Goal: Check status: Check status

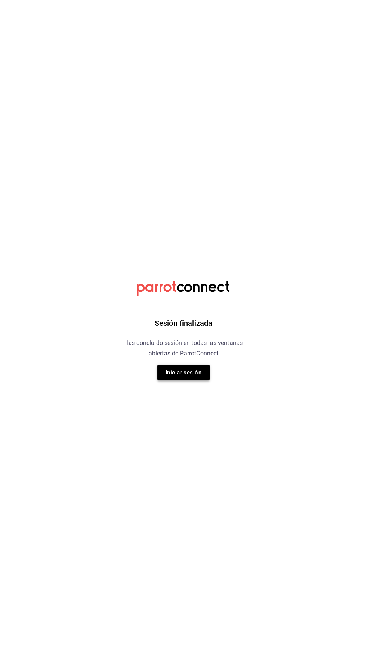
click at [190, 372] on button "Iniciar sesión" at bounding box center [183, 373] width 52 height 16
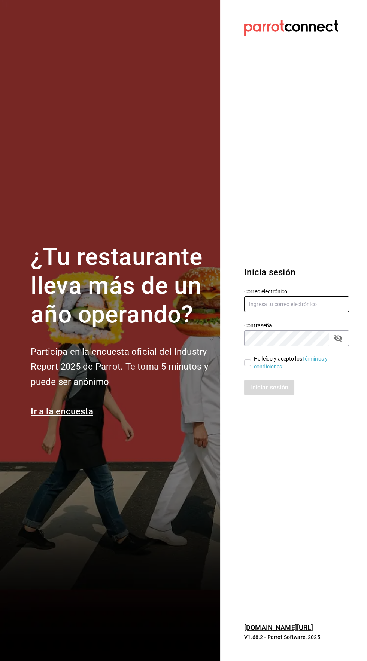
click at [302, 312] on input "text" at bounding box center [296, 304] width 105 height 16
type input "[EMAIL_ADDRESS][DOMAIN_NAME]"
click at [244, 366] on input "He leído y acepto los Términos y condiciones." at bounding box center [247, 363] width 7 height 7
checkbox input "true"
click at [275, 395] on button "Iniciar sesión" at bounding box center [269, 388] width 51 height 16
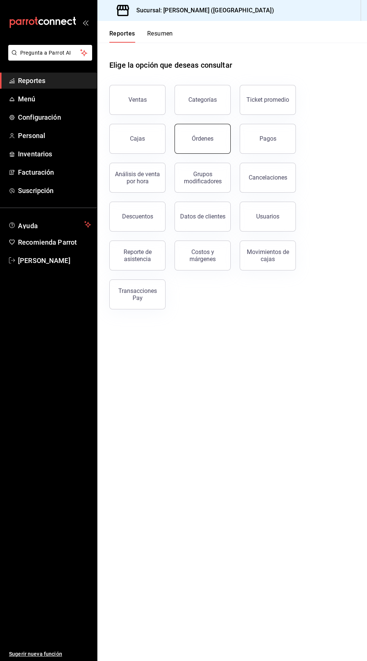
click at [200, 128] on button "Órdenes" at bounding box center [202, 139] width 56 height 30
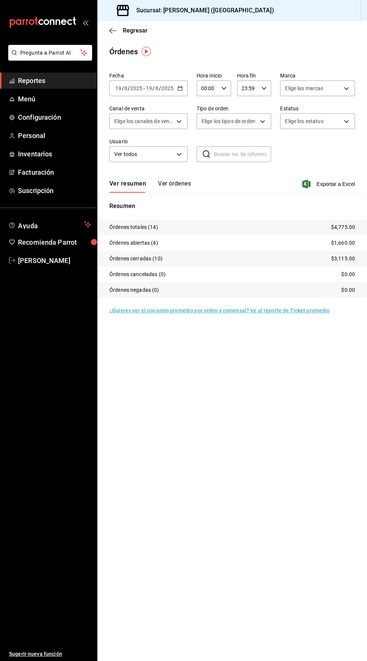
click at [223, 88] on icon "button" at bounding box center [223, 88] width 5 height 5
click at [203, 143] on span "04" at bounding box center [204, 143] width 5 height 6
type input "04:00"
click at [326, 39] on div at bounding box center [183, 330] width 367 height 661
